Goal: Information Seeking & Learning: Learn about a topic

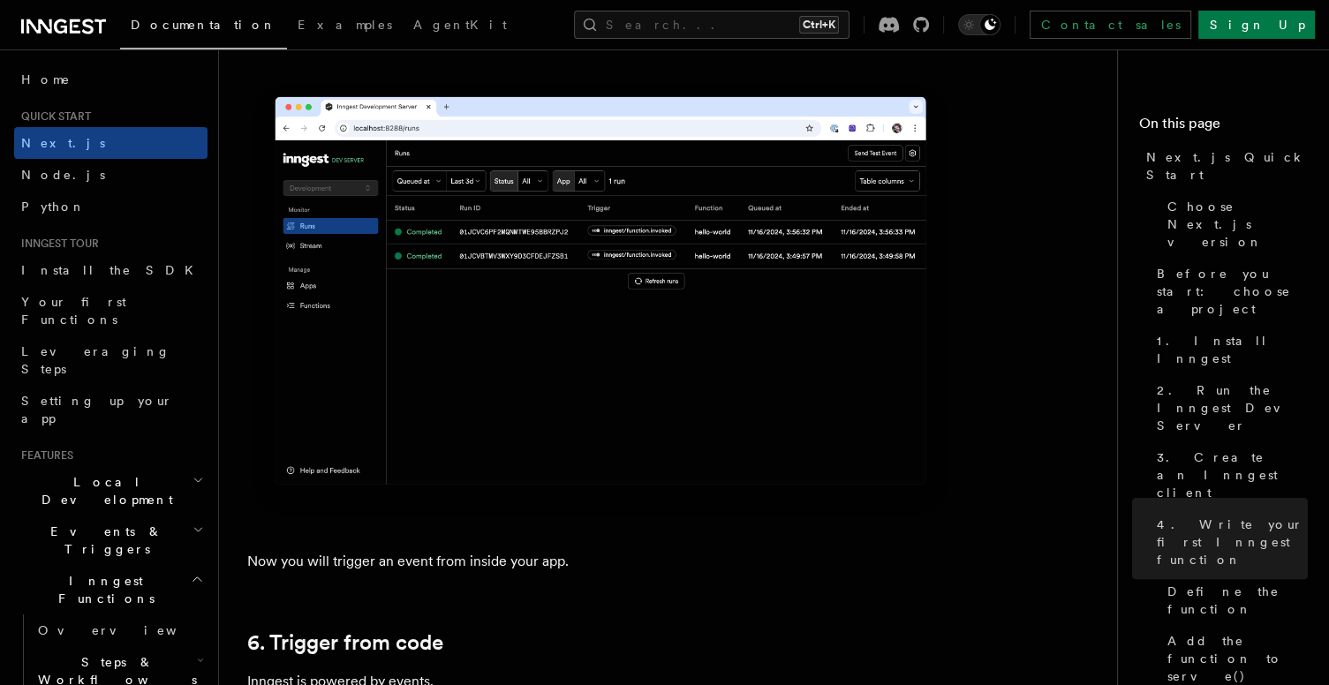
scroll to position [8392, 0]
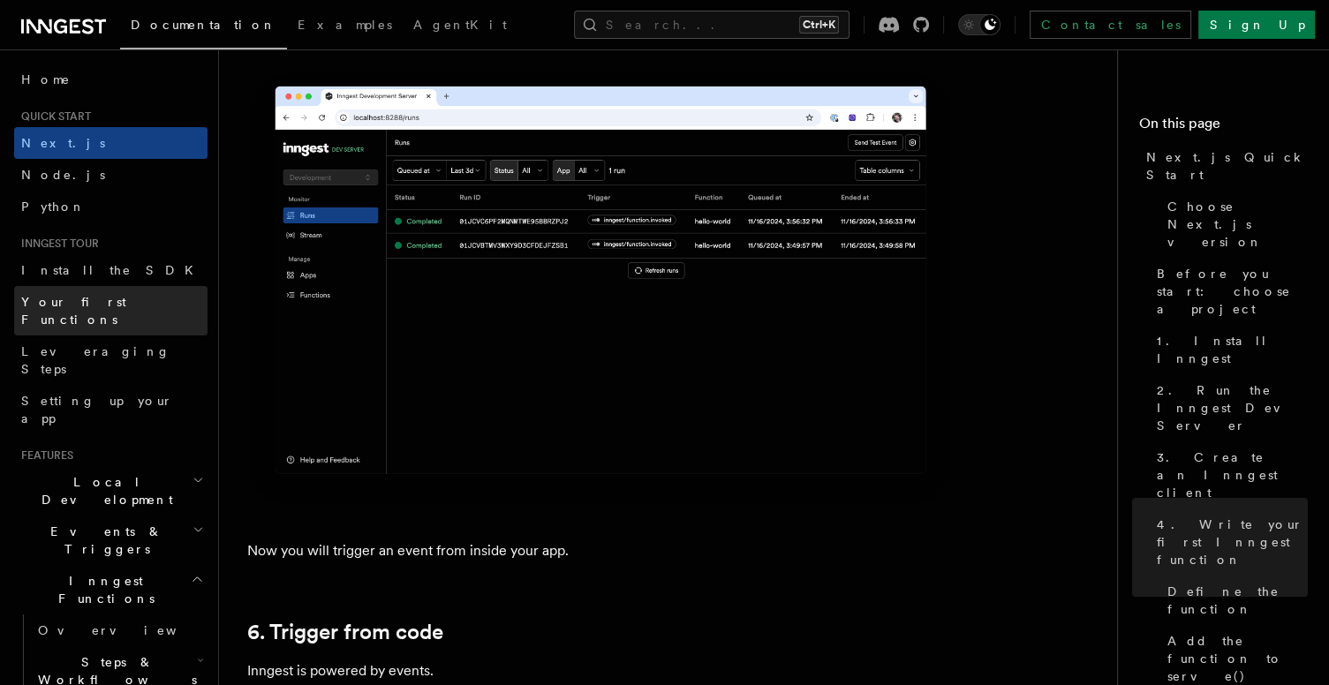
click at [137, 336] on link "Leveraging Steps" at bounding box center [110, 360] width 193 height 49
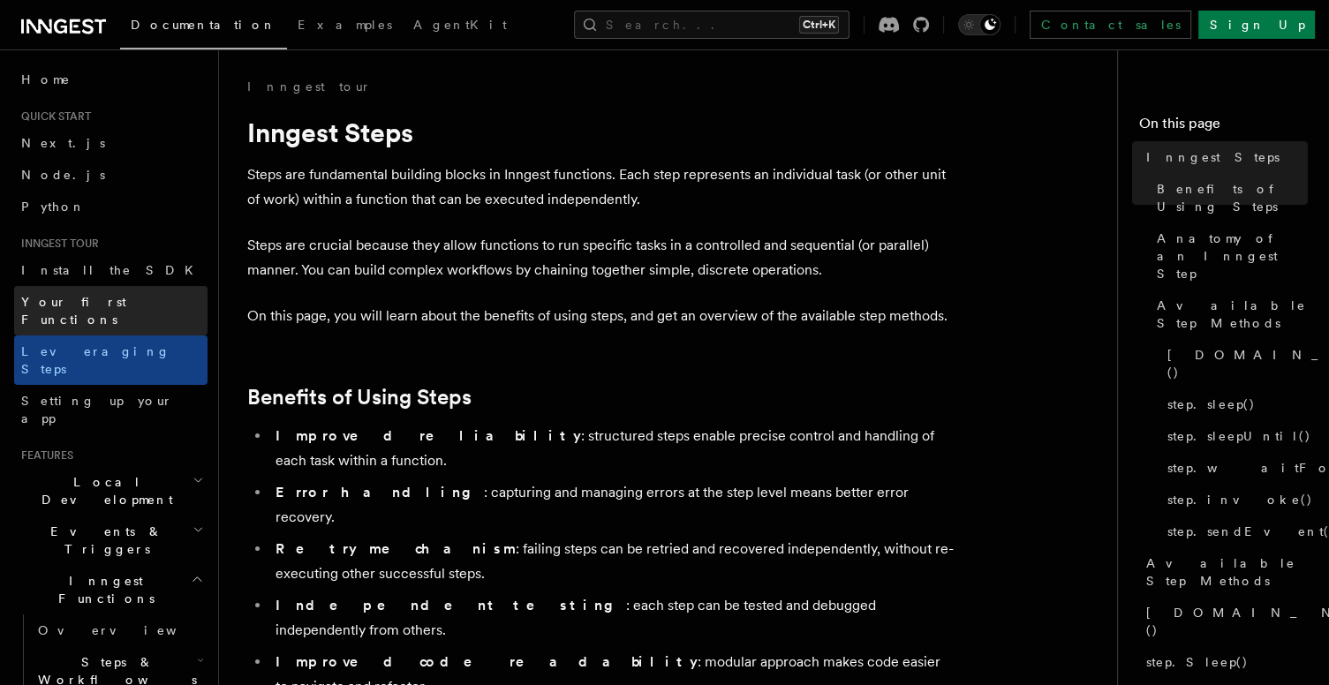
click at [97, 304] on span "Your first Functions" at bounding box center [73, 311] width 105 height 32
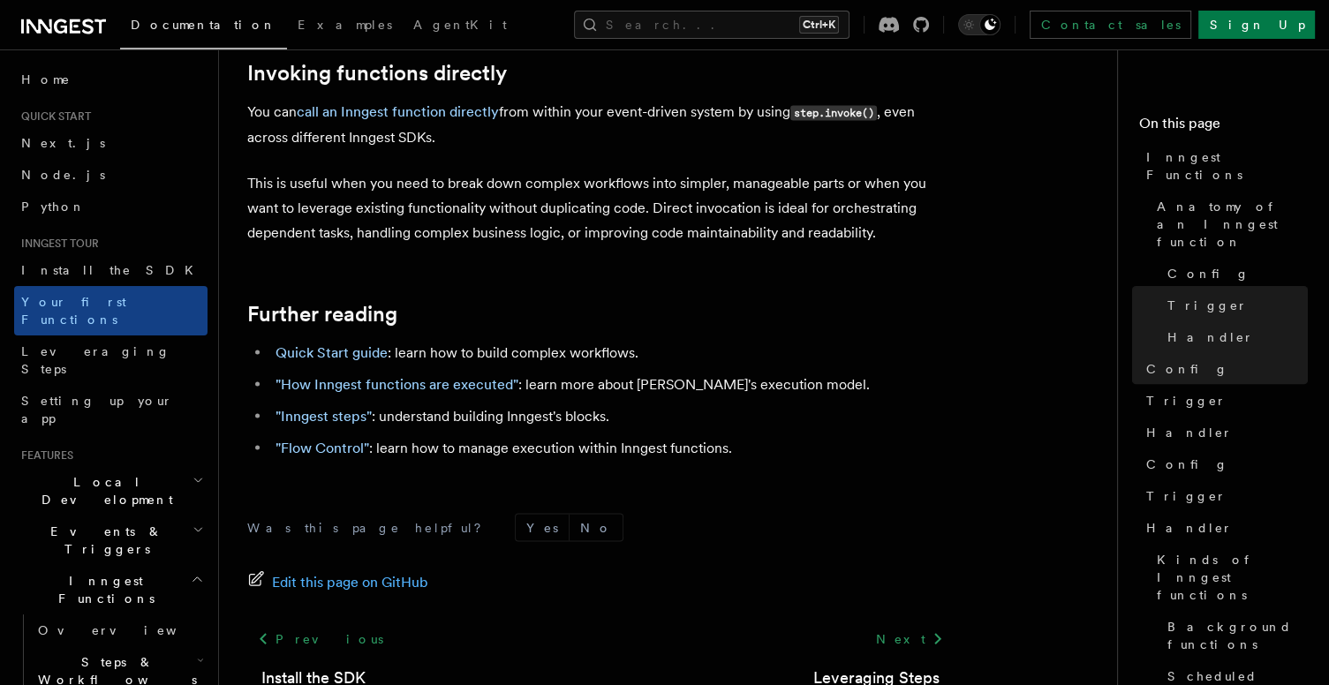
scroll to position [3650, 0]
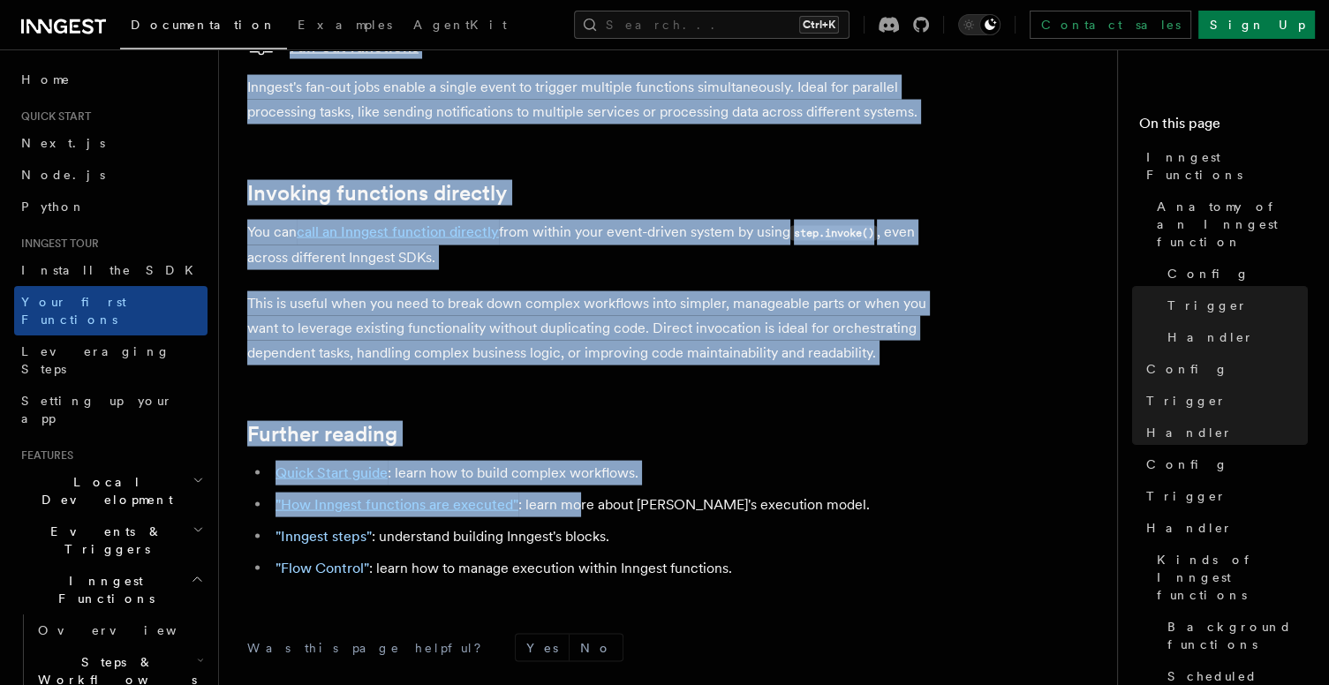
scroll to position [3533, 0]
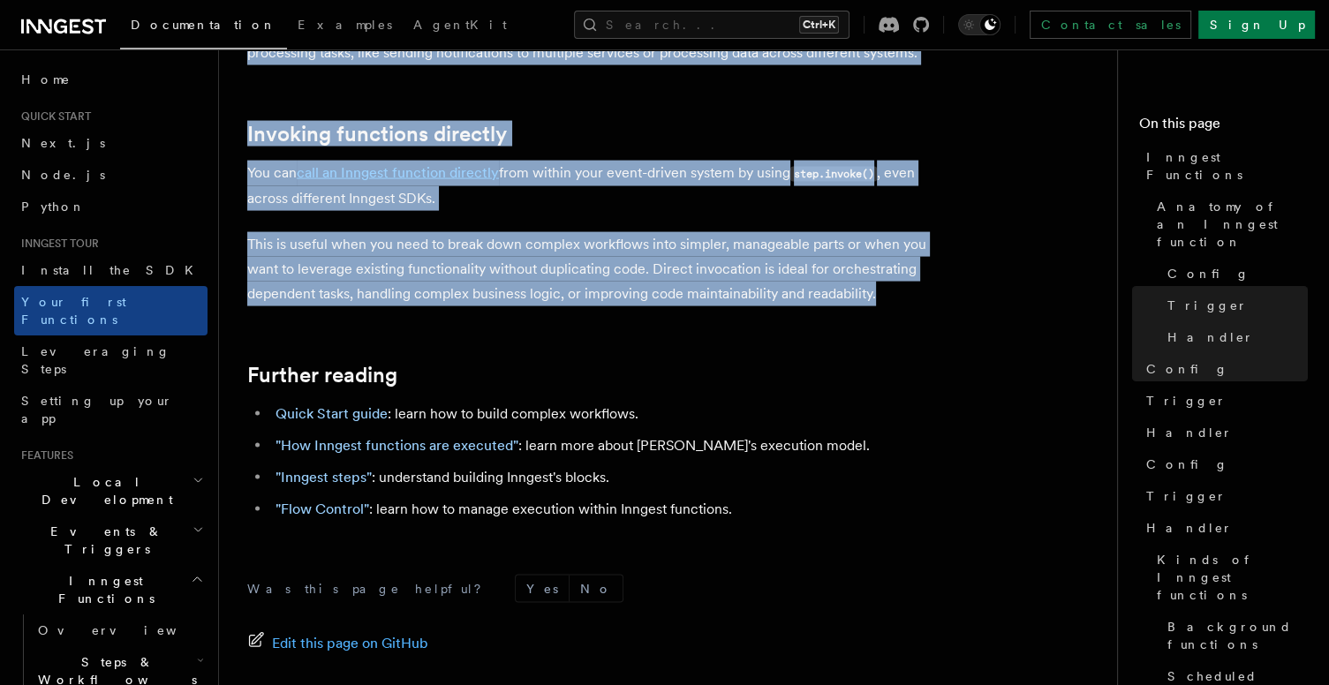
drag, startPoint x: 242, startPoint y: 79, endPoint x: 890, endPoint y: 227, distance: 664.3
copy article "Inngest tour Inngest Functions Inngest functions enable developers to run relia…"
